Goal: Browse casually

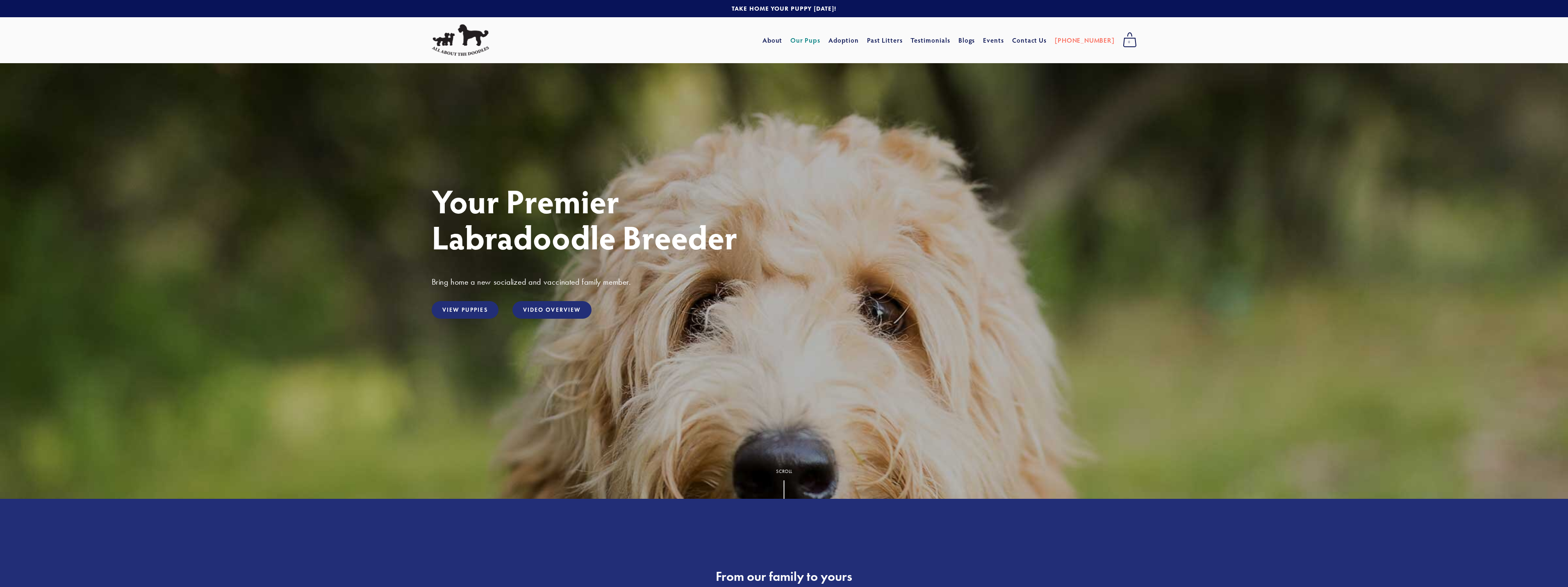
click at [821, 40] on link "Our Pups" at bounding box center [805, 40] width 30 height 15
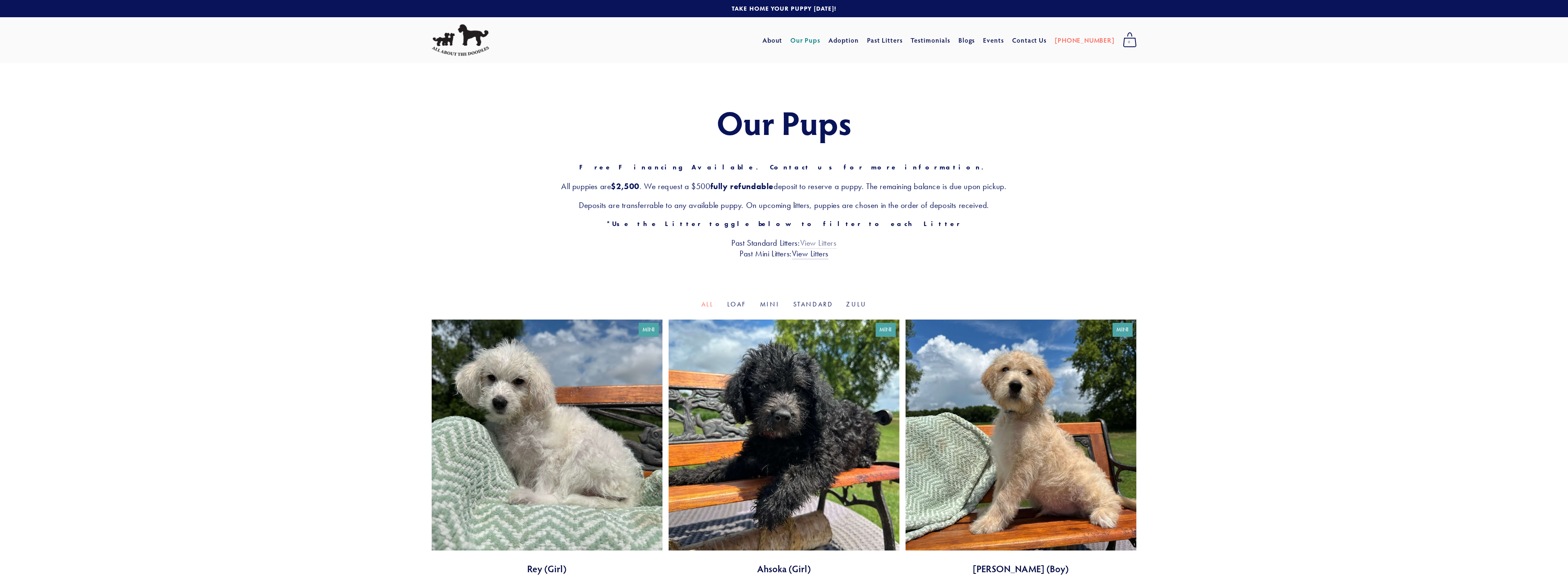
click at [829, 242] on link "View Litters" at bounding box center [819, 244] width 36 height 11
